Goal: Information Seeking & Learning: Learn about a topic

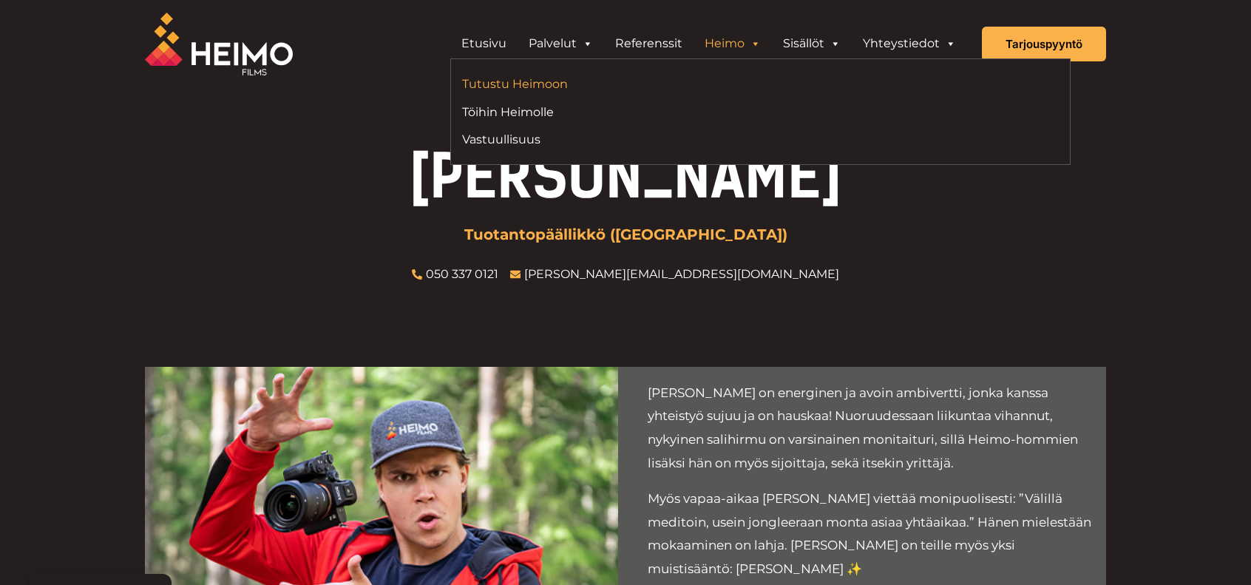
click at [548, 89] on link "Tutustu Heimoon" at bounding box center [605, 84] width 287 height 20
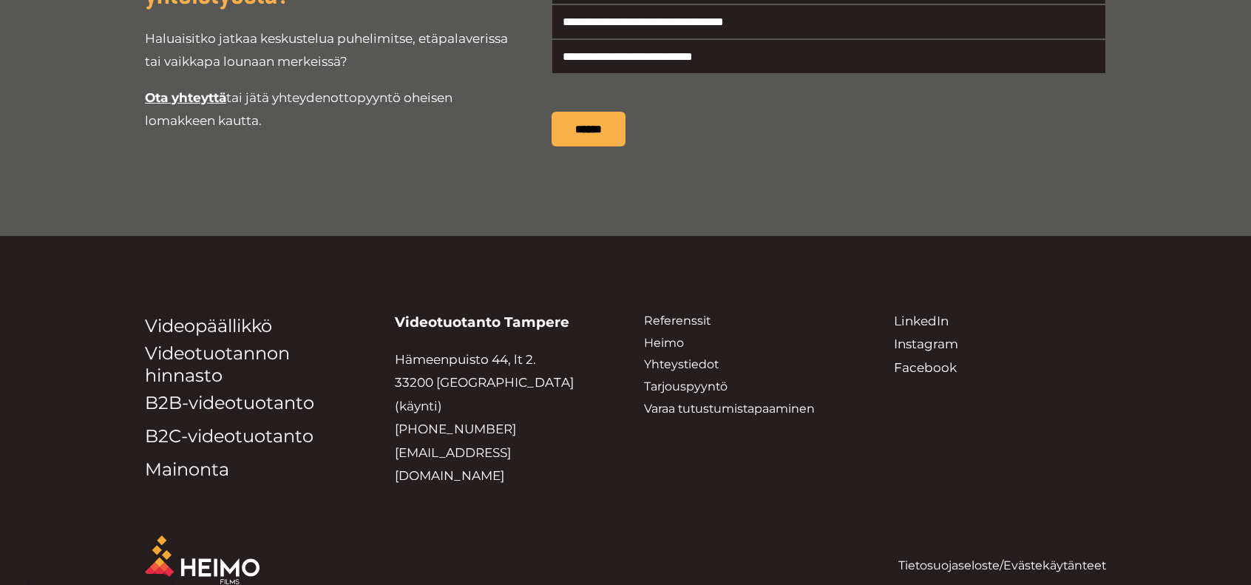
scroll to position [2928, 0]
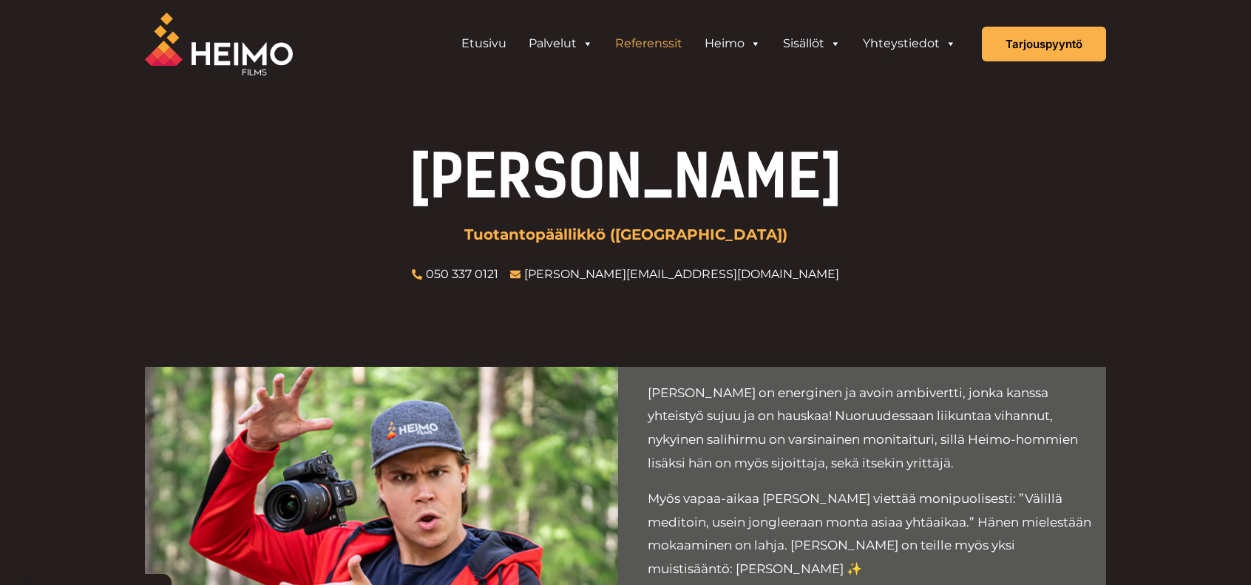
click at [662, 45] on link "Referenssit" at bounding box center [648, 44] width 89 height 30
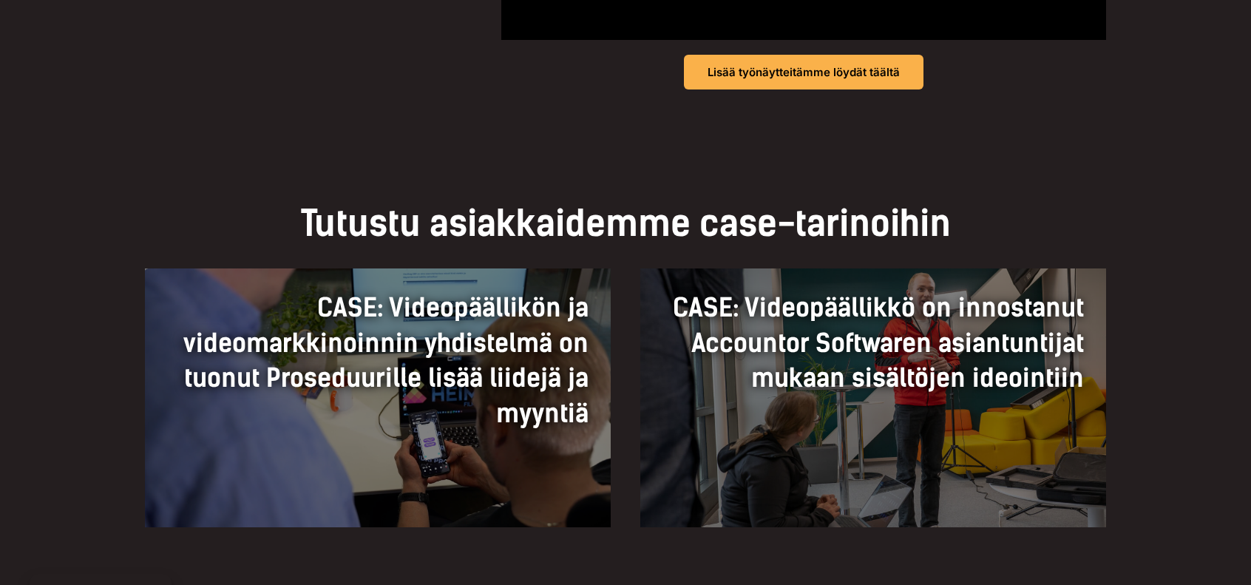
scroll to position [517, 0]
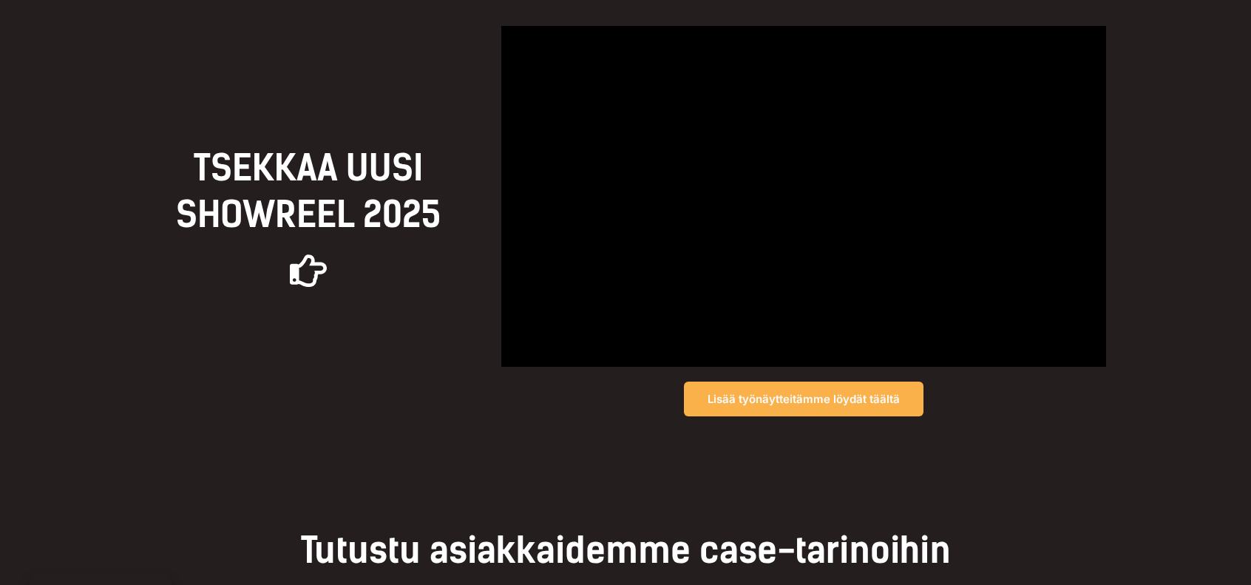
click at [862, 402] on span "Lisää työnäytteitämme löydät täältä" at bounding box center [803, 398] width 192 height 11
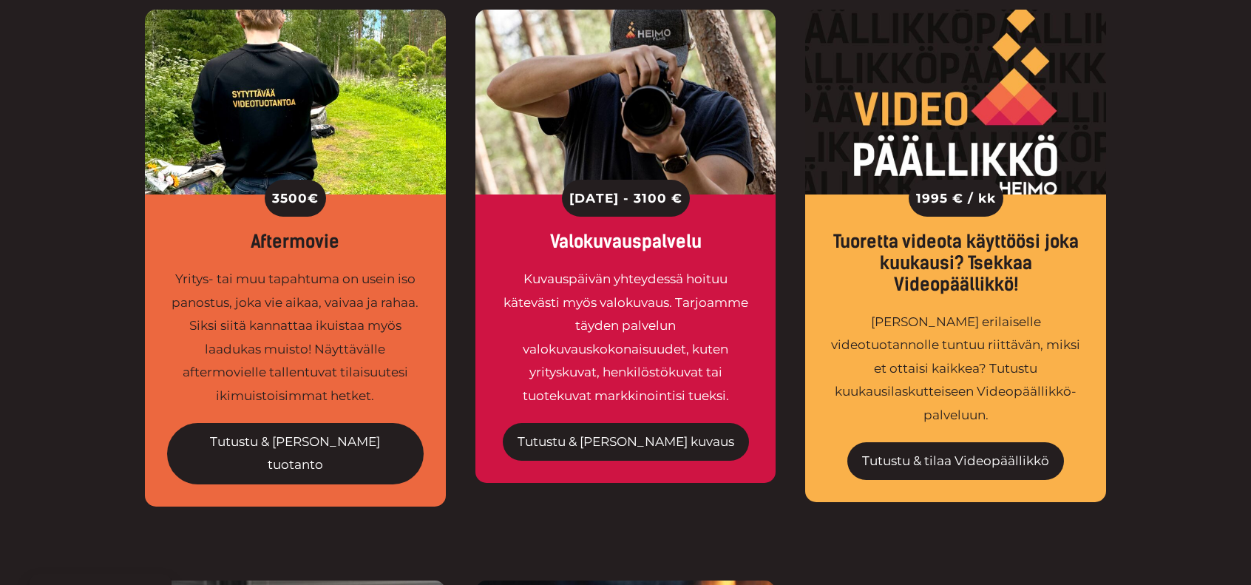
scroll to position [2343, 0]
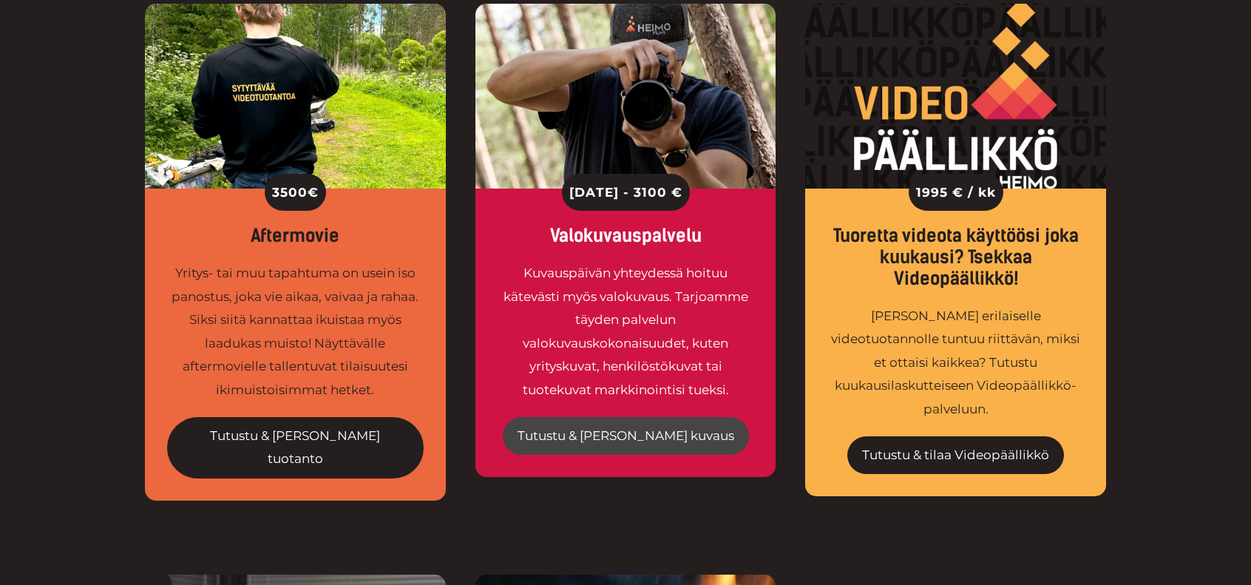
click at [662, 417] on link "Tutustu & tilaa kuvaus" at bounding box center [626, 436] width 246 height 38
